Goal: Task Accomplishment & Management: Use online tool/utility

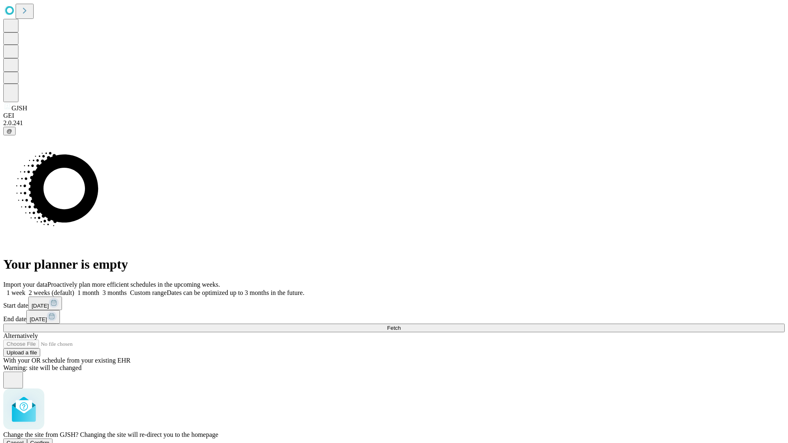
click at [50, 440] on span "Confirm" at bounding box center [39, 443] width 19 height 6
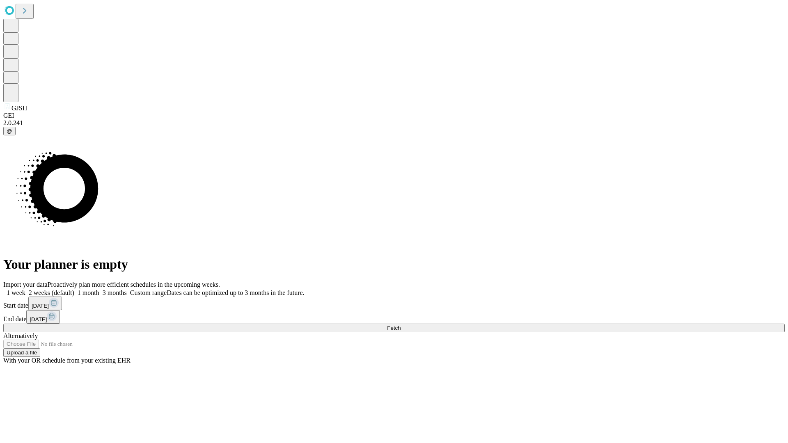
click at [74, 289] on label "2 weeks (default)" at bounding box center [49, 292] width 49 height 7
click at [401, 325] on span "Fetch" at bounding box center [394, 328] width 14 height 6
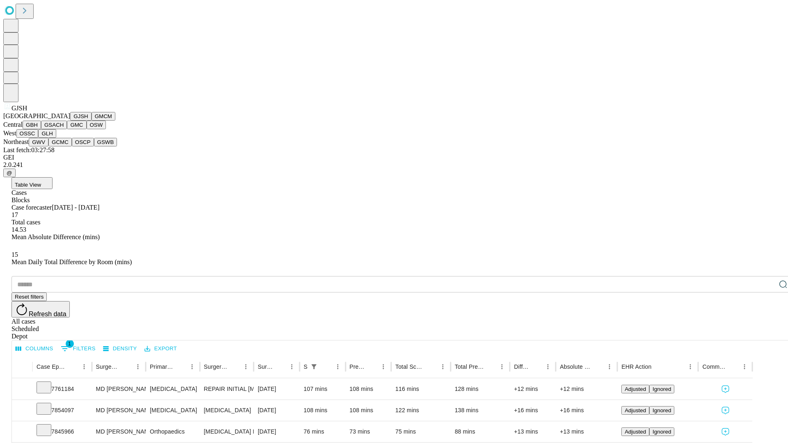
click at [92, 121] on button "GMCM" at bounding box center [104, 116] width 24 height 9
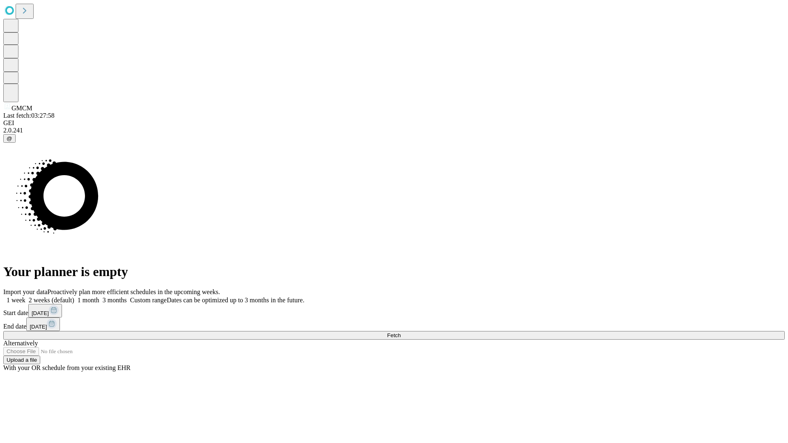
click at [74, 297] on label "2 weeks (default)" at bounding box center [49, 300] width 49 height 7
click at [401, 333] on span "Fetch" at bounding box center [394, 336] width 14 height 6
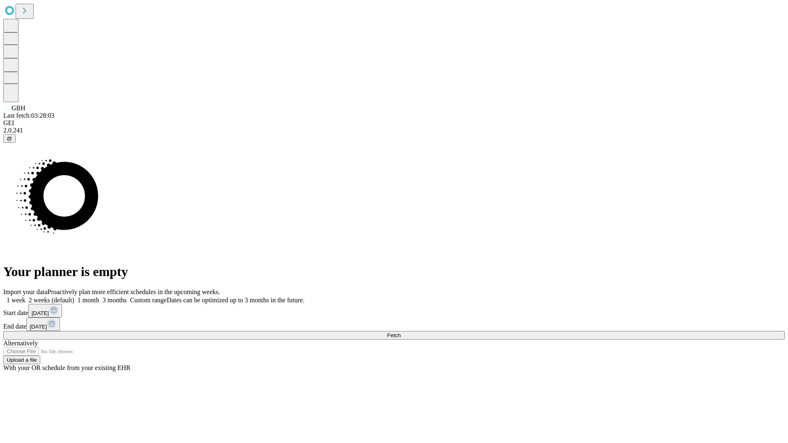
click at [74, 297] on label "2 weeks (default)" at bounding box center [49, 300] width 49 height 7
click at [401, 333] on span "Fetch" at bounding box center [394, 336] width 14 height 6
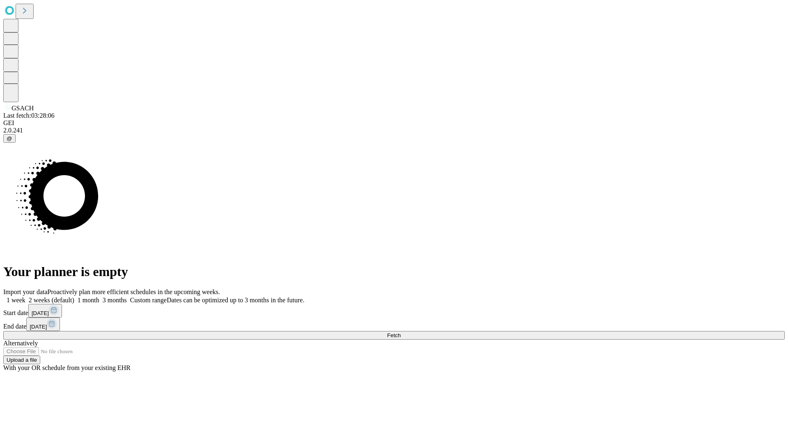
click at [74, 297] on label "2 weeks (default)" at bounding box center [49, 300] width 49 height 7
click at [401, 333] on span "Fetch" at bounding box center [394, 336] width 14 height 6
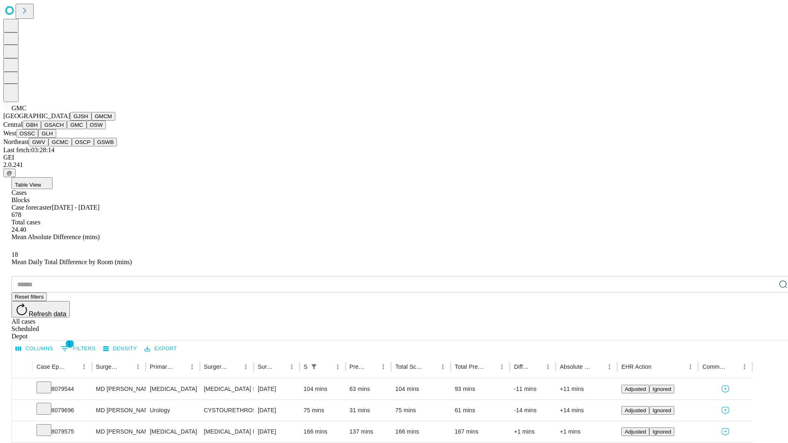
click at [87, 129] on button "OSW" at bounding box center [97, 125] width 20 height 9
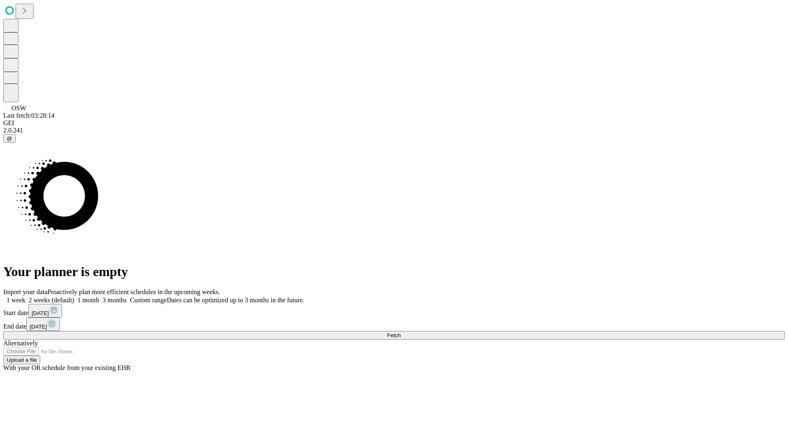
click at [74, 297] on label "2 weeks (default)" at bounding box center [49, 300] width 49 height 7
click at [401, 333] on span "Fetch" at bounding box center [394, 336] width 14 height 6
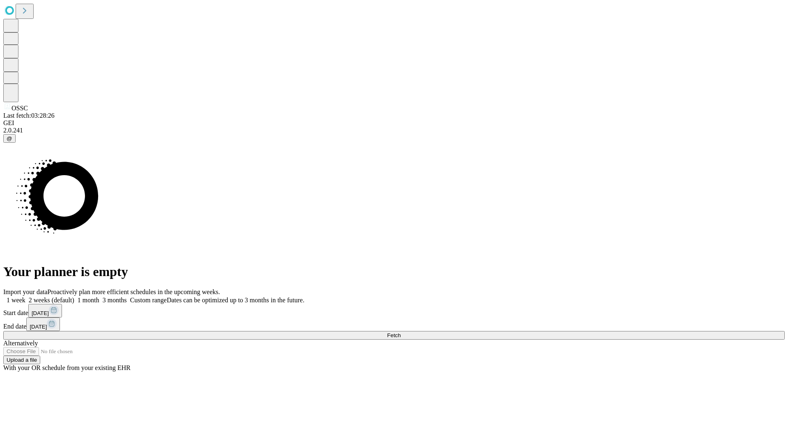
click at [74, 297] on label "2 weeks (default)" at bounding box center [49, 300] width 49 height 7
click at [401, 333] on span "Fetch" at bounding box center [394, 336] width 14 height 6
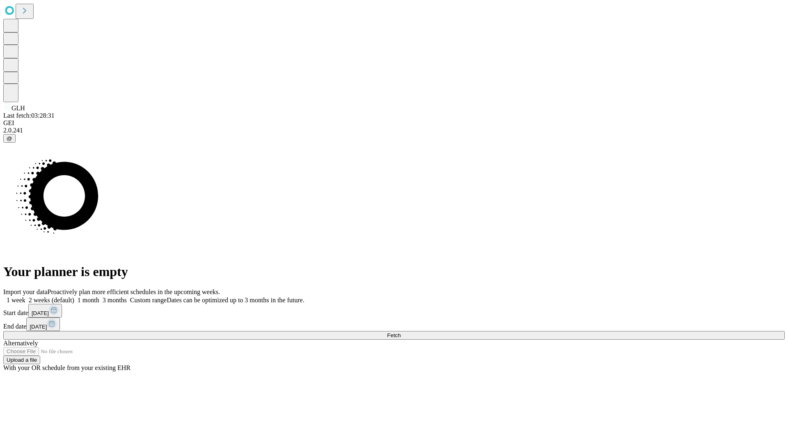
click at [401, 333] on span "Fetch" at bounding box center [394, 336] width 14 height 6
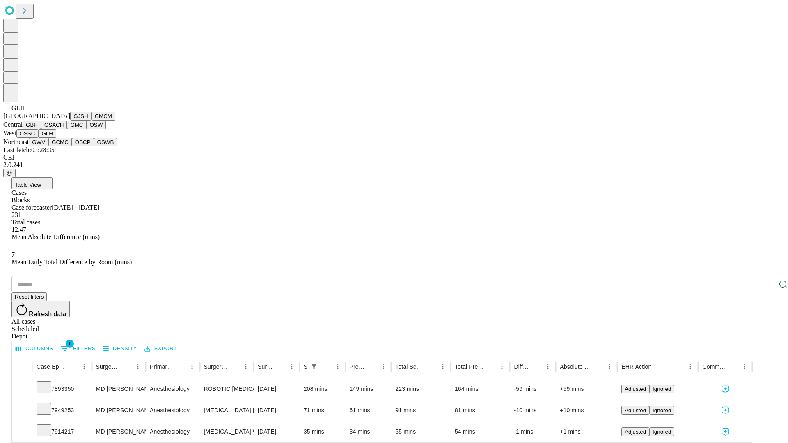
click at [48, 147] on button "GWV" at bounding box center [39, 142] width 20 height 9
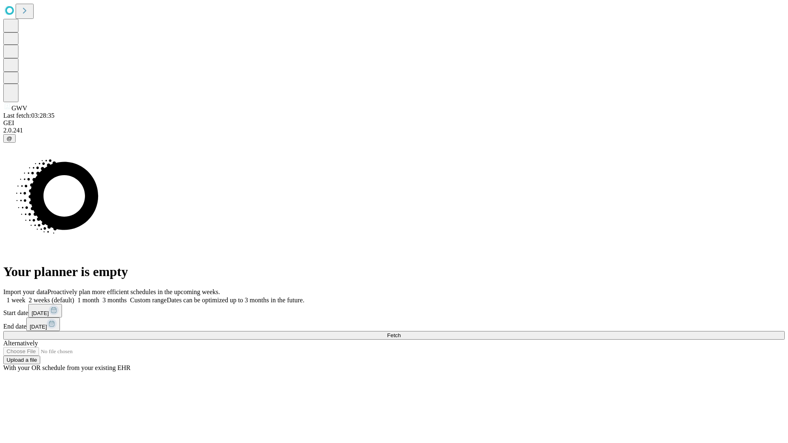
click at [74, 297] on label "2 weeks (default)" at bounding box center [49, 300] width 49 height 7
click at [401, 333] on span "Fetch" at bounding box center [394, 336] width 14 height 6
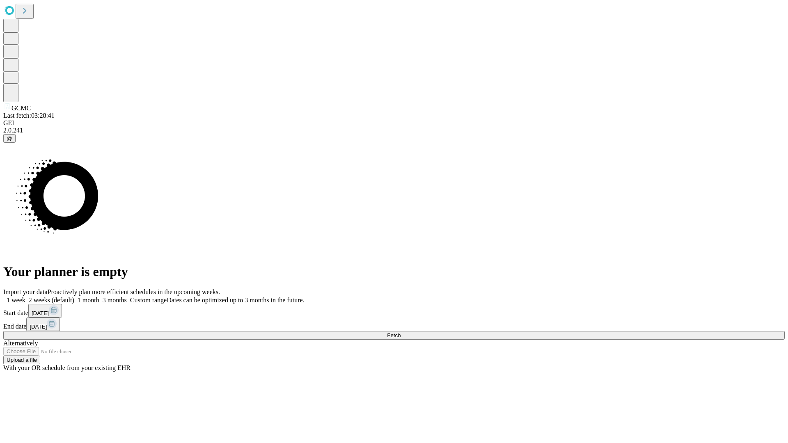
click at [74, 297] on label "2 weeks (default)" at bounding box center [49, 300] width 49 height 7
click at [401, 333] on span "Fetch" at bounding box center [394, 336] width 14 height 6
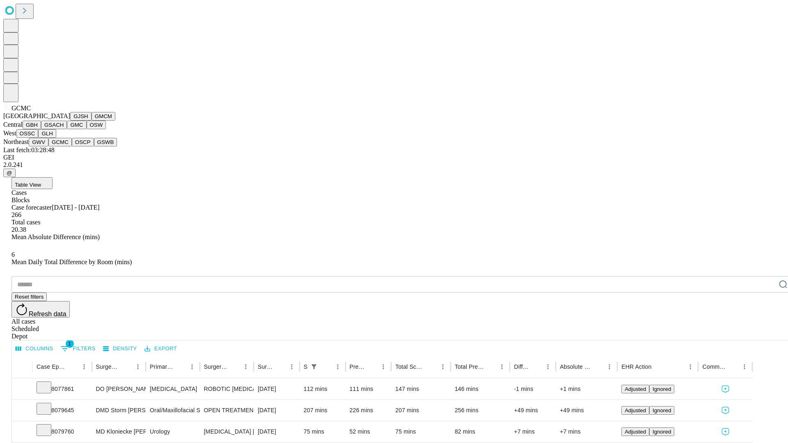
click at [72, 147] on button "OSCP" at bounding box center [83, 142] width 22 height 9
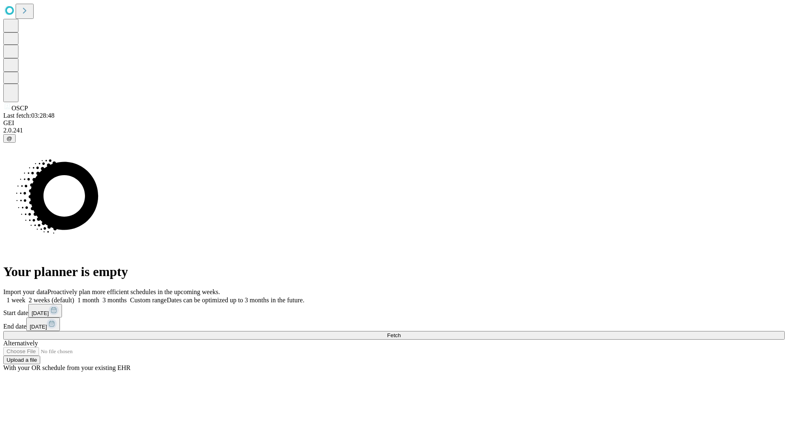
click at [74, 297] on label "2 weeks (default)" at bounding box center [49, 300] width 49 height 7
click at [401, 333] on span "Fetch" at bounding box center [394, 336] width 14 height 6
click at [74, 297] on label "2 weeks (default)" at bounding box center [49, 300] width 49 height 7
click at [401, 333] on span "Fetch" at bounding box center [394, 336] width 14 height 6
